Goal: Task Accomplishment & Management: Manage account settings

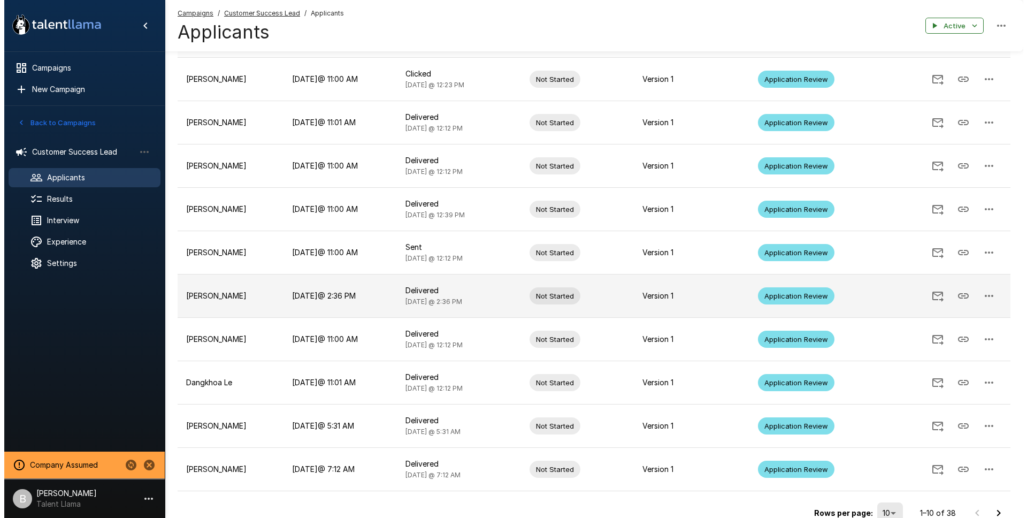
scroll to position [188, 0]
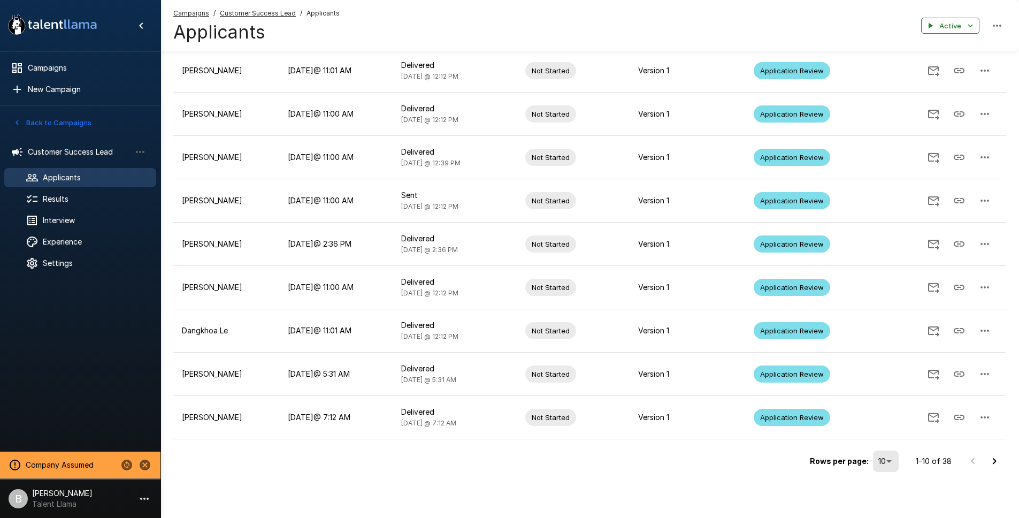
click at [881, 329] on body "A new version of Talent Llama is available. Please click here to refresh your b…" at bounding box center [509, 71] width 1019 height 518
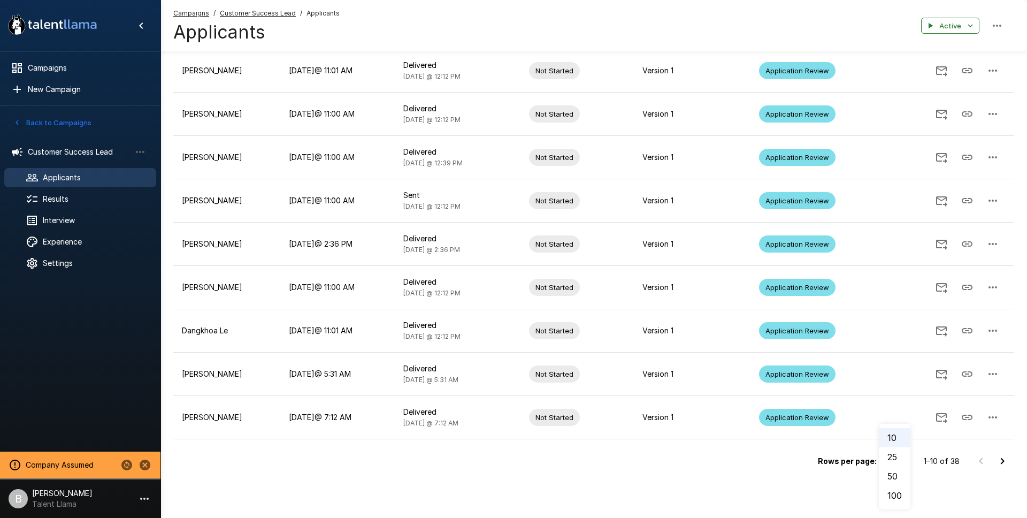
click at [900, 500] on li "100" at bounding box center [895, 495] width 32 height 19
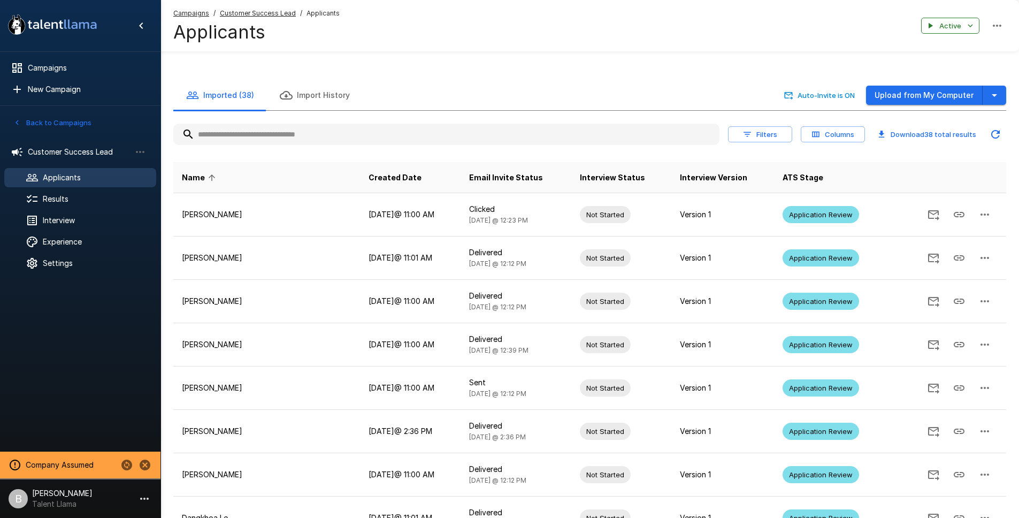
scroll to position [0, 0]
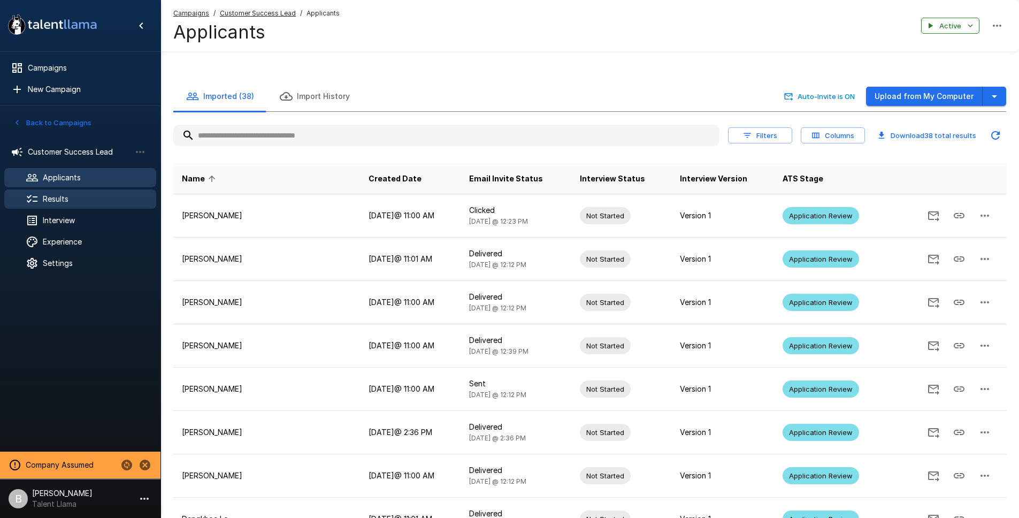
click at [41, 197] on div at bounding box center [41, 199] width 30 height 13
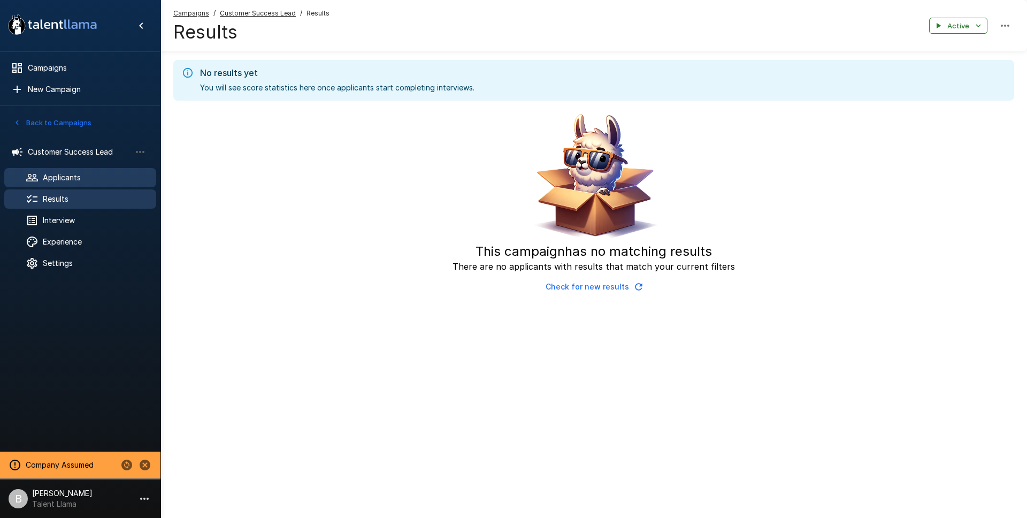
click at [78, 176] on span "Applicants" at bounding box center [95, 177] width 105 height 11
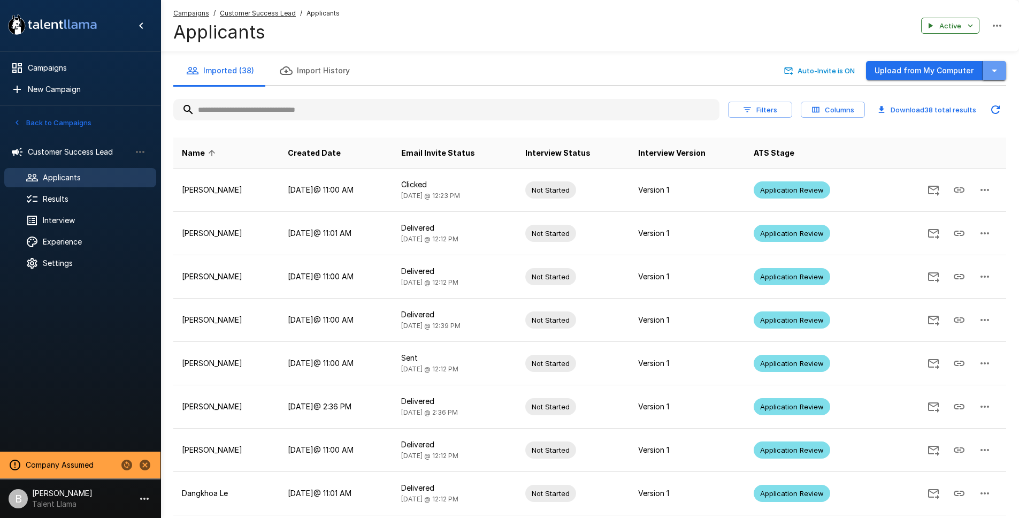
click at [990, 71] on icon "button" at bounding box center [994, 70] width 13 height 13
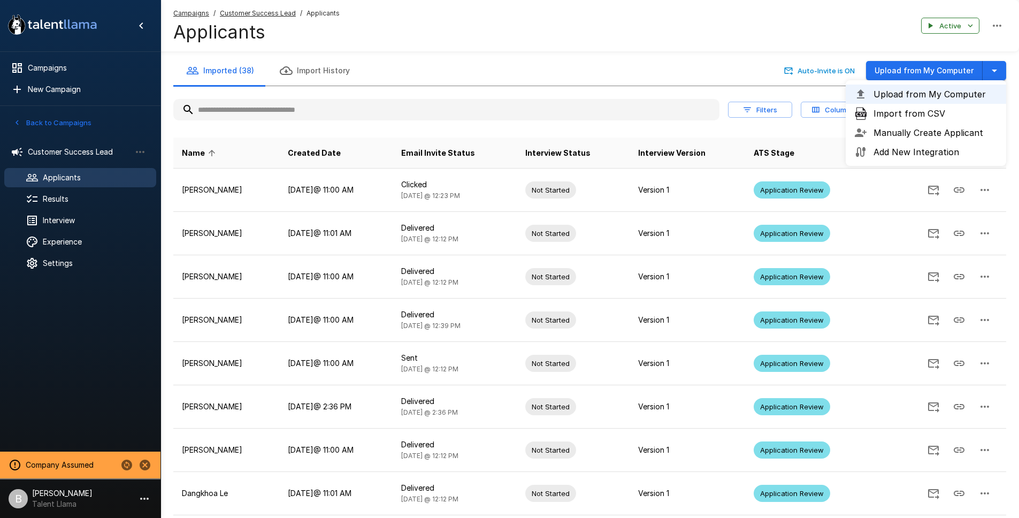
click at [813, 32] on div "Campaigns / Customer Success Lead / Applicants Applicants Active" at bounding box center [589, 25] width 859 height 51
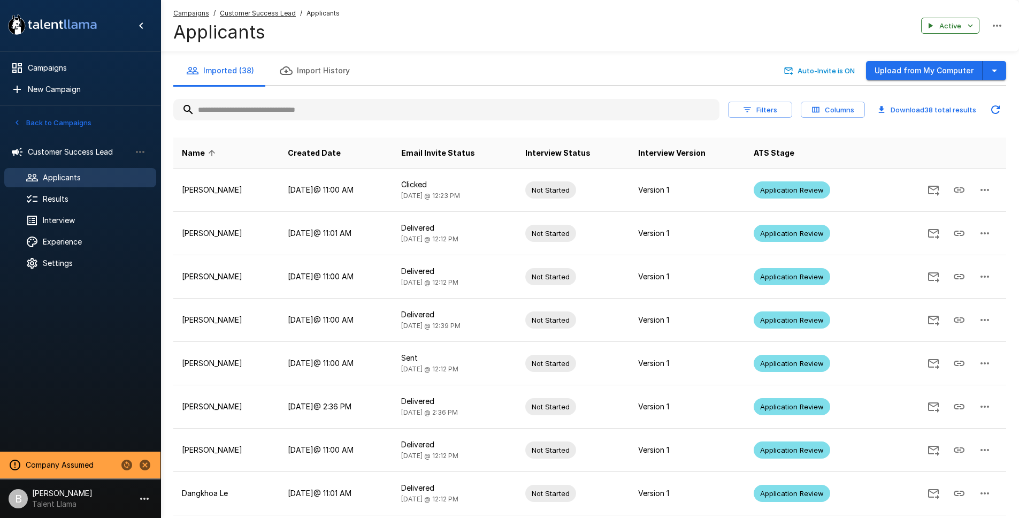
click at [768, 110] on button "Filters" at bounding box center [760, 110] width 64 height 17
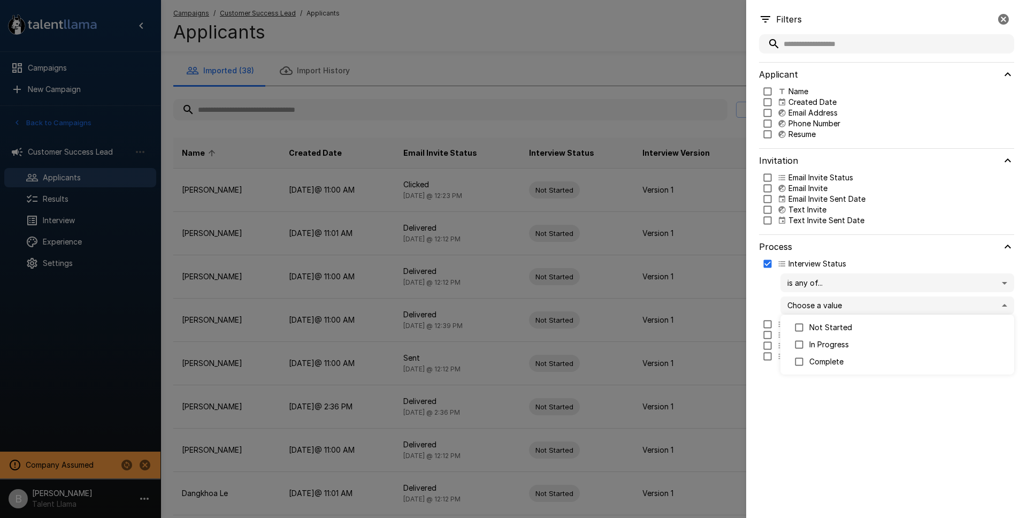
click at [817, 305] on body ".st0{fill:#FFFFFF;} .st1{fill:#76a4ed;} Campaigns New Campaign Active 1 Custome…" at bounding box center [517, 259] width 1035 height 518
click at [833, 362] on p "Complete" at bounding box center [907, 361] width 196 height 11
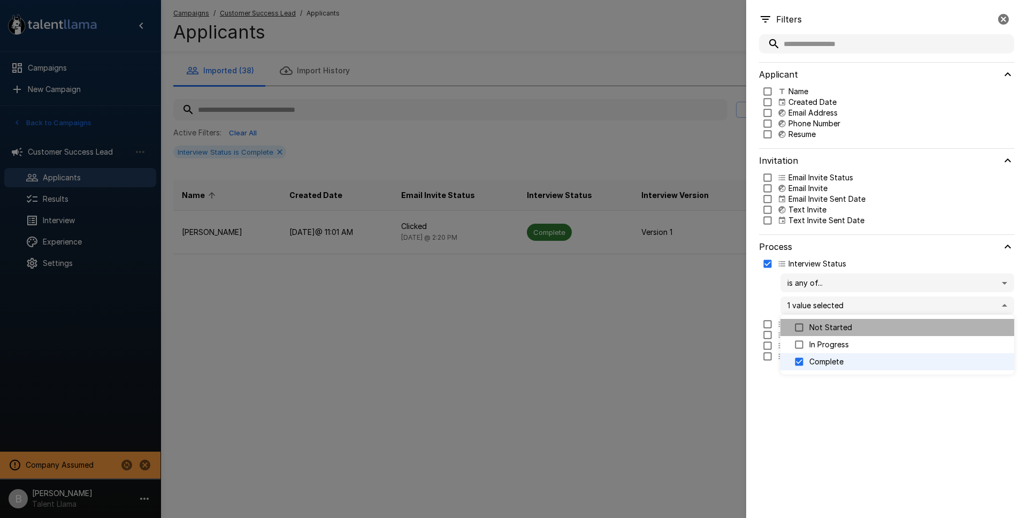
click at [839, 328] on p "Not Started" at bounding box center [907, 327] width 196 height 11
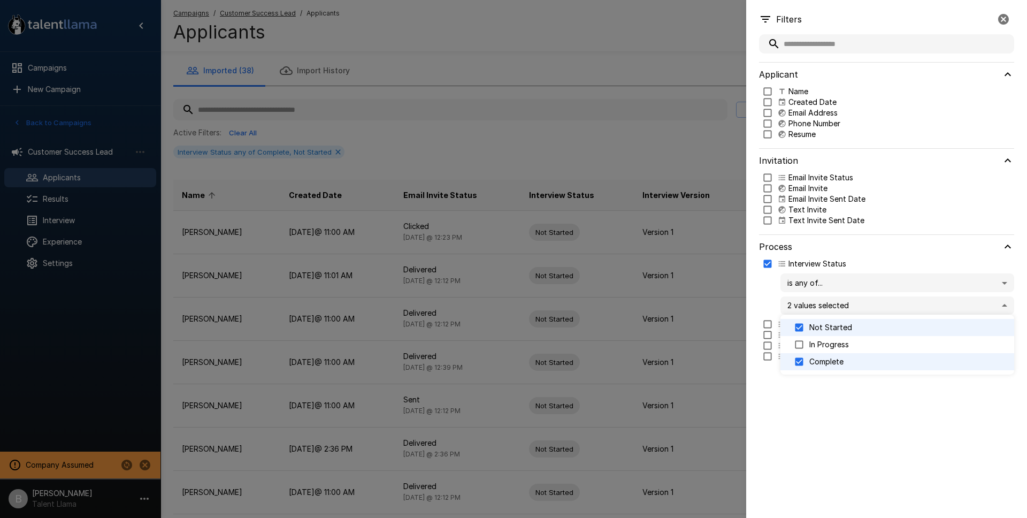
click at [838, 328] on p "Not Started" at bounding box center [907, 327] width 196 height 11
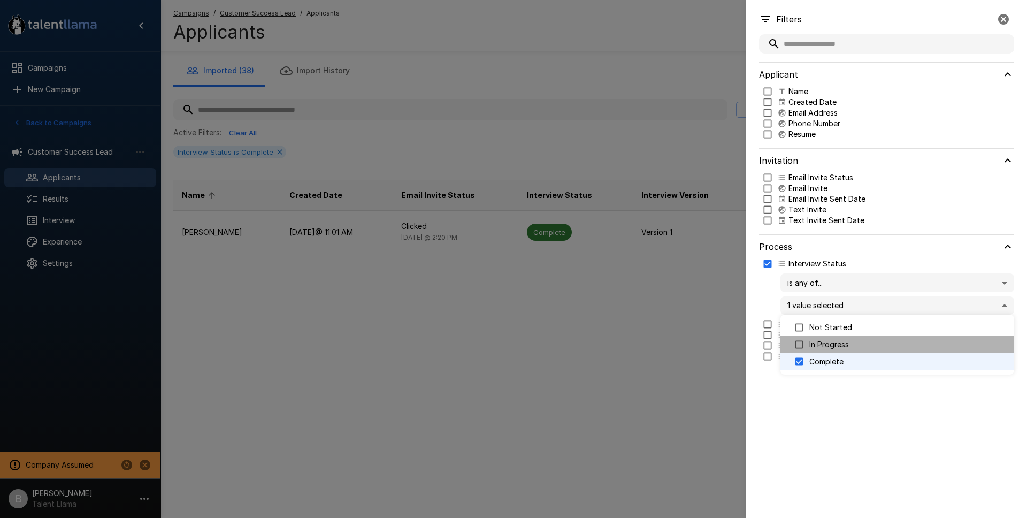
click at [834, 342] on p "In Progress" at bounding box center [907, 344] width 196 height 11
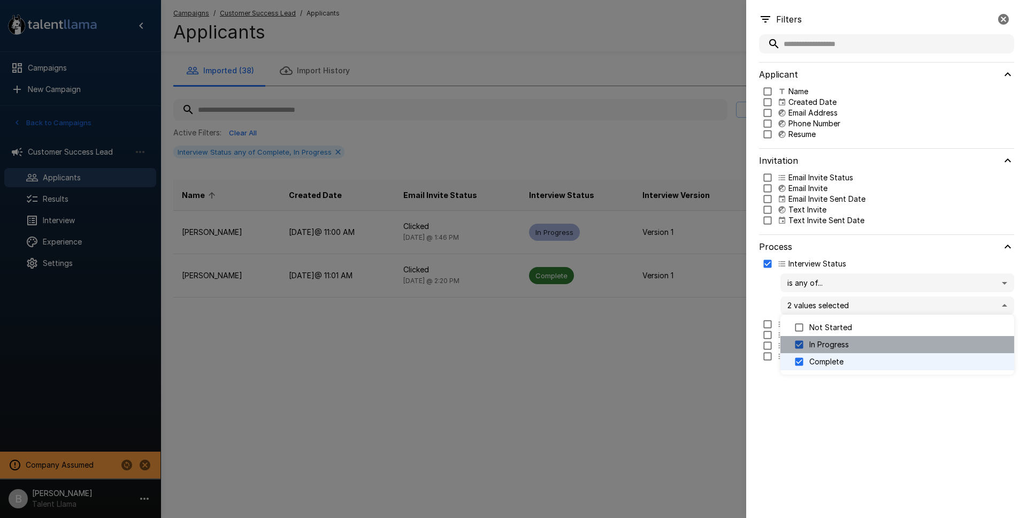
click at [834, 342] on p "In Progress" at bounding box center [907, 344] width 196 height 11
type input "********"
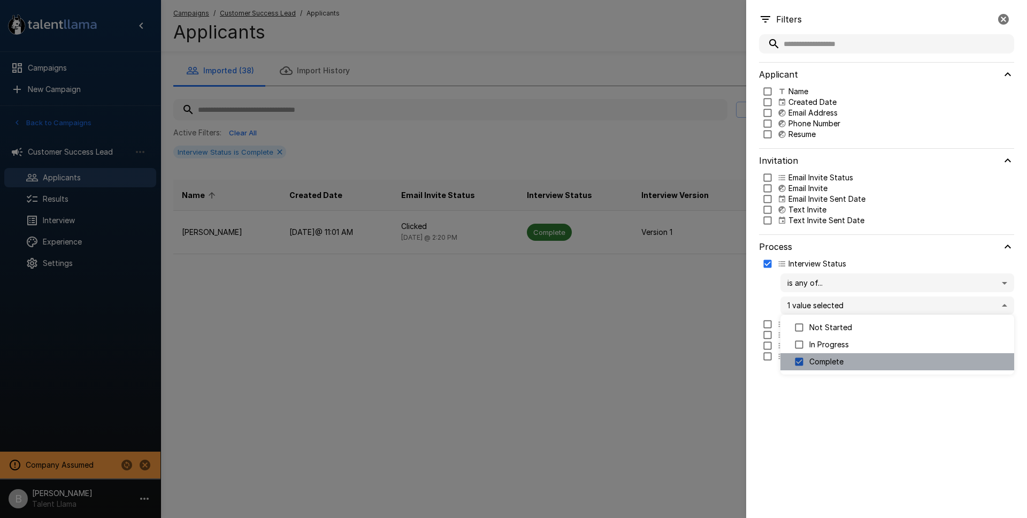
click at [825, 357] on p "Complete" at bounding box center [907, 361] width 196 height 11
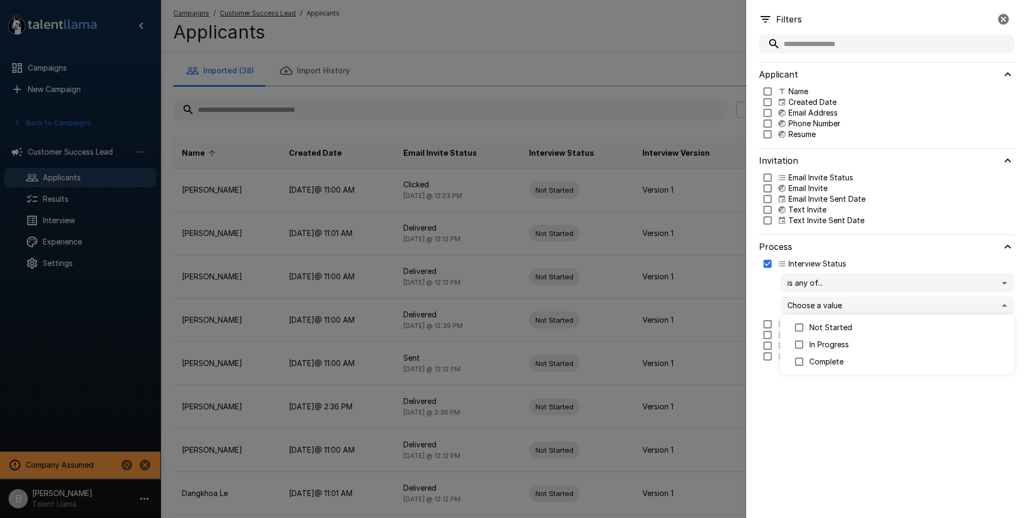
click at [533, 53] on div at bounding box center [513, 259] width 1027 height 518
